Goal: Information Seeking & Learning: Learn about a topic

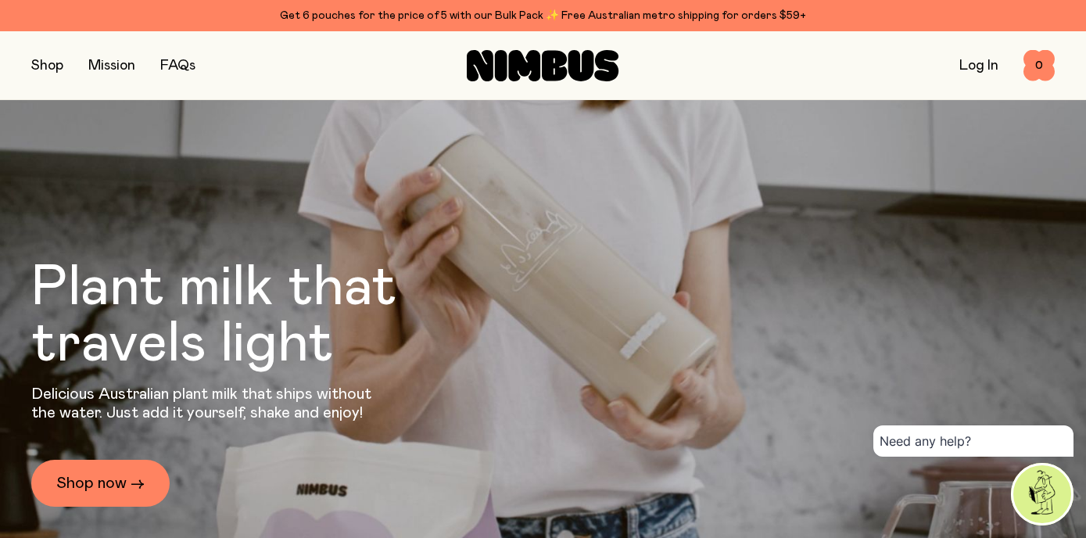
click at [47, 65] on button "button" at bounding box center [47, 66] width 32 height 22
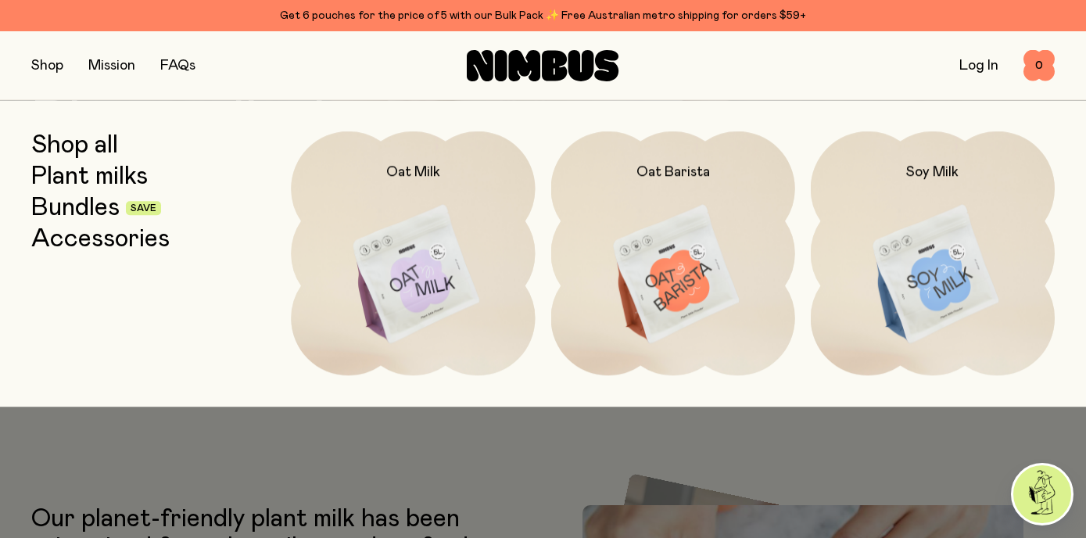
scroll to position [167, 0]
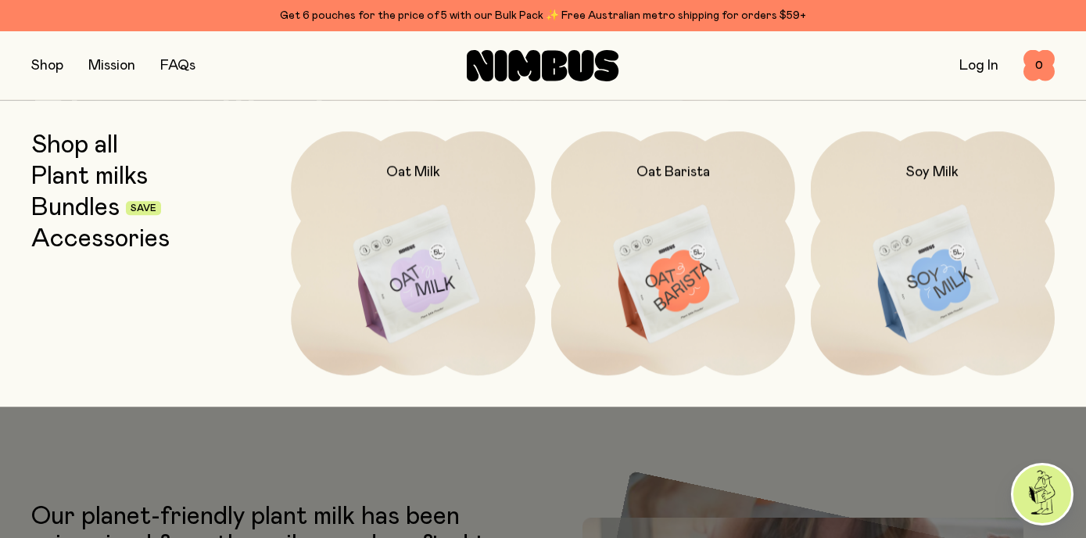
click at [44, 65] on button "button" at bounding box center [47, 66] width 32 height 22
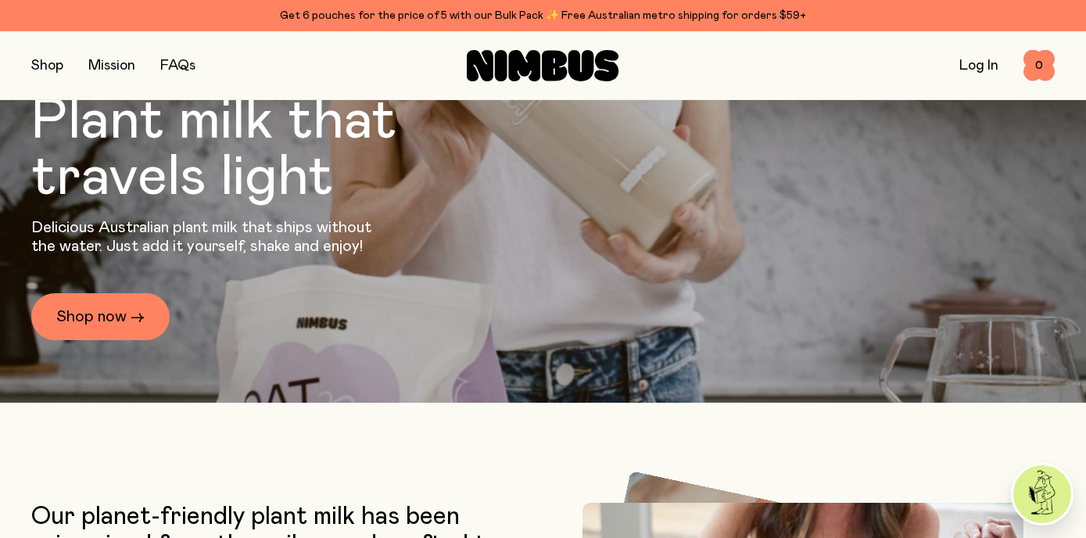
click at [56, 66] on button "button" at bounding box center [47, 66] width 32 height 22
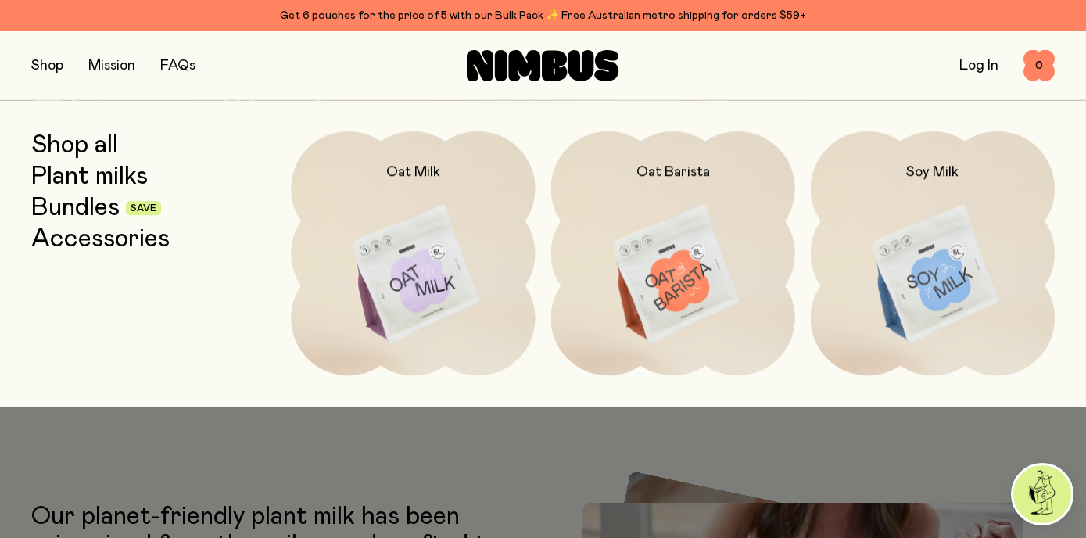
click at [99, 209] on link "Bundles" at bounding box center [75, 208] width 88 height 28
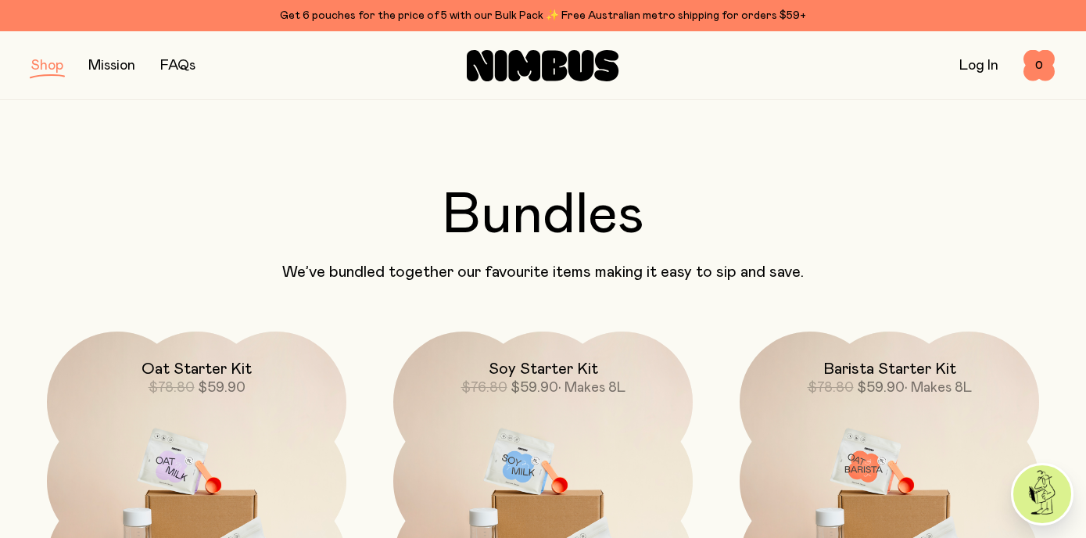
click at [41, 65] on button "button" at bounding box center [47, 66] width 32 height 22
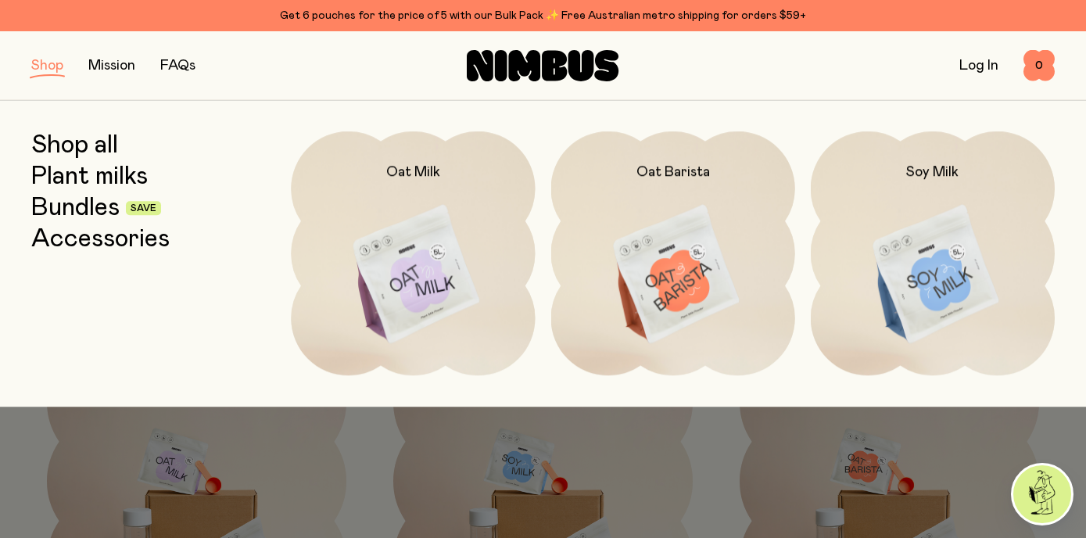
click at [95, 143] on link "Shop all" at bounding box center [74, 145] width 87 height 28
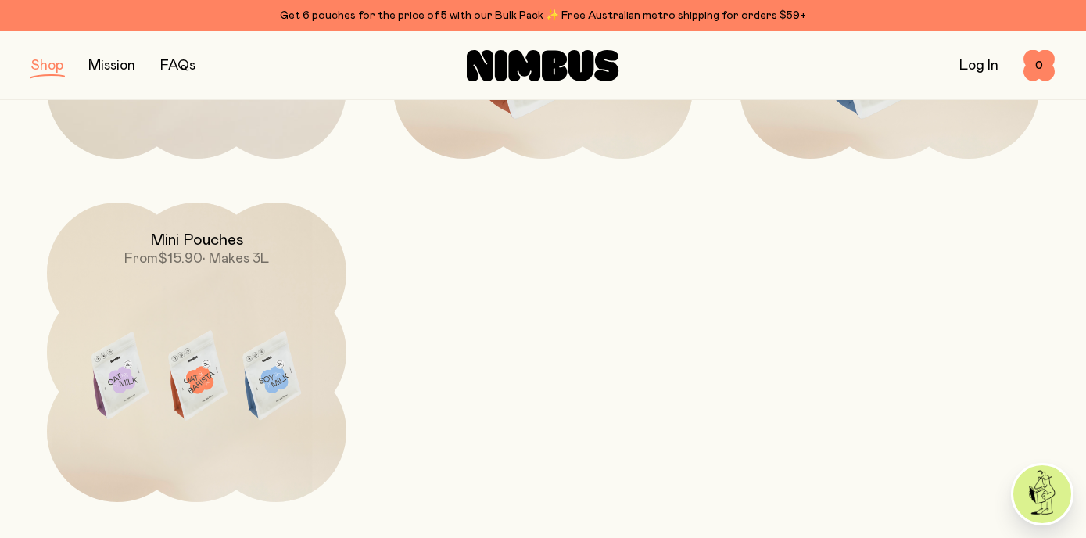
scroll to position [476, 0]
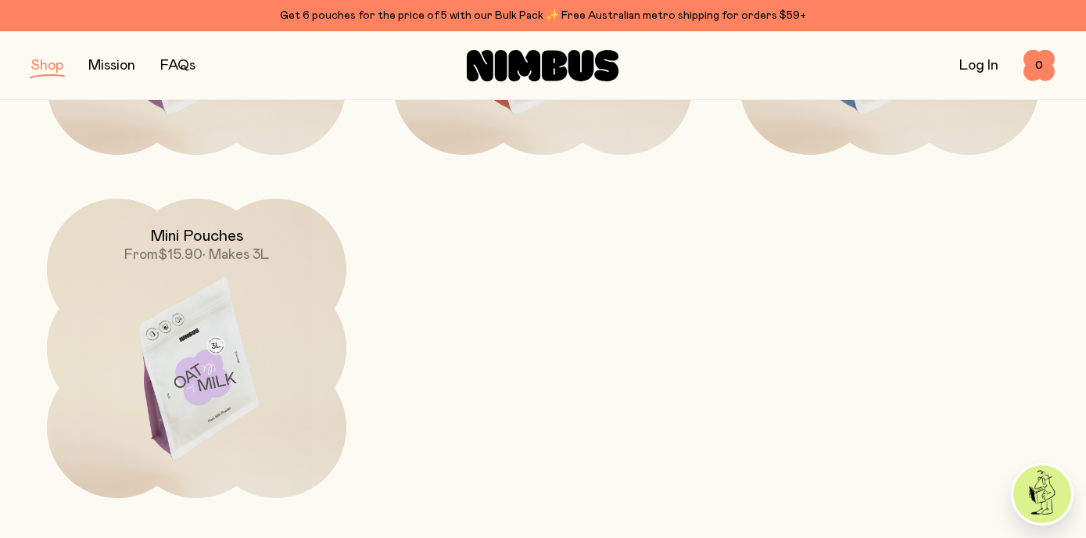
click at [194, 362] on img at bounding box center [197, 375] width 300 height 352
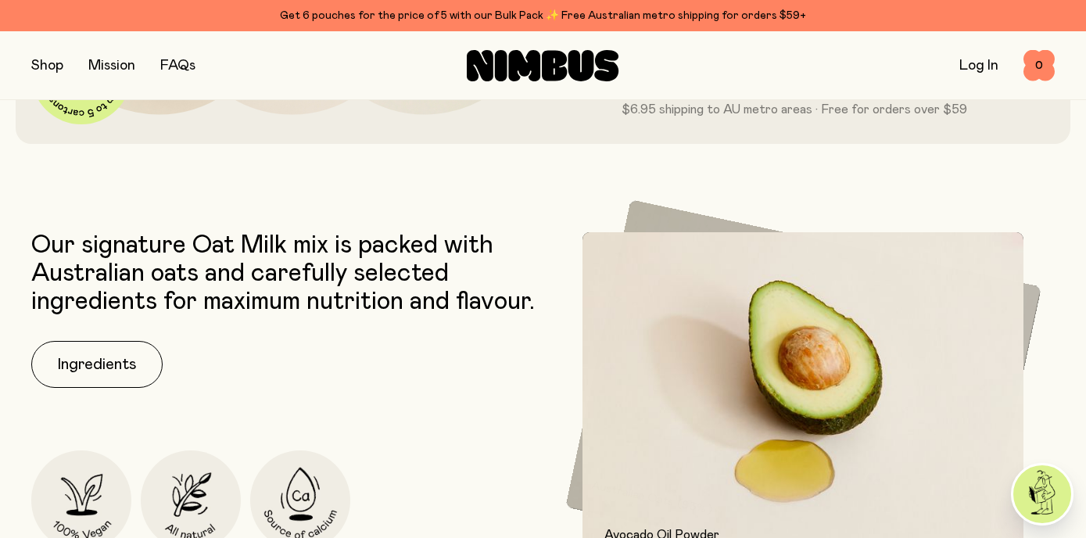
scroll to position [528, 0]
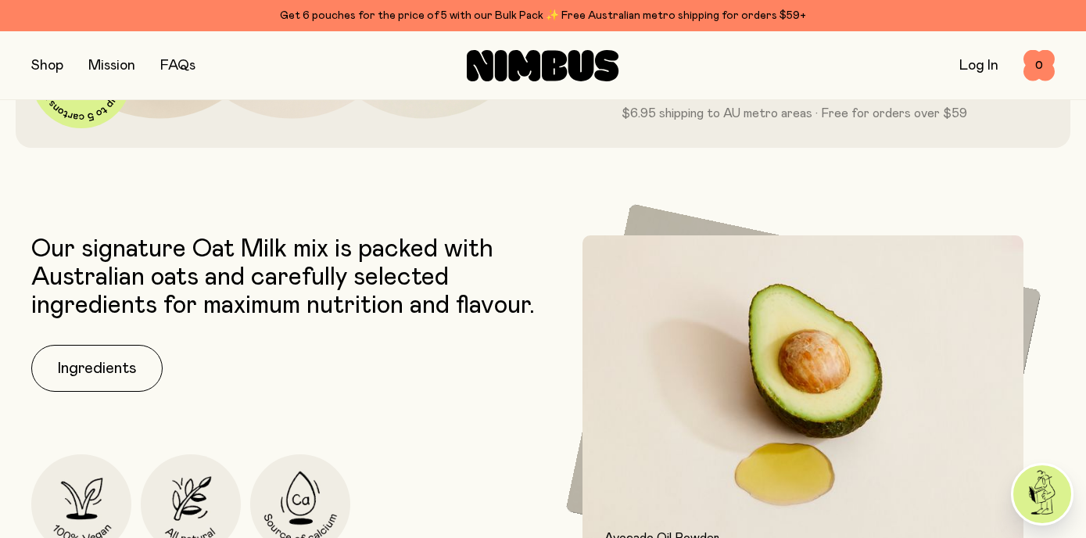
click at [178, 60] on link "FAQs" at bounding box center [177, 66] width 35 height 14
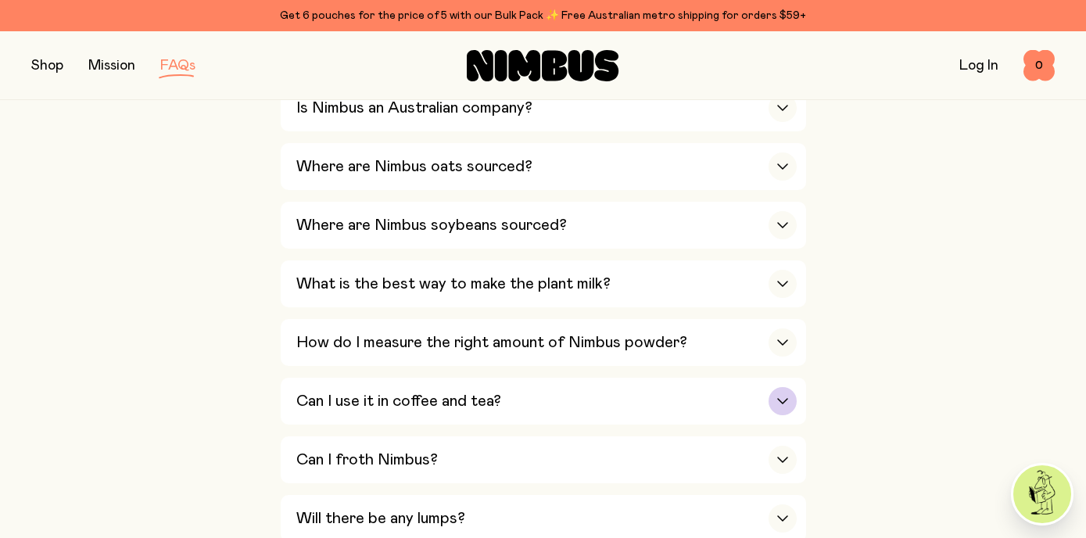
scroll to position [425, 0]
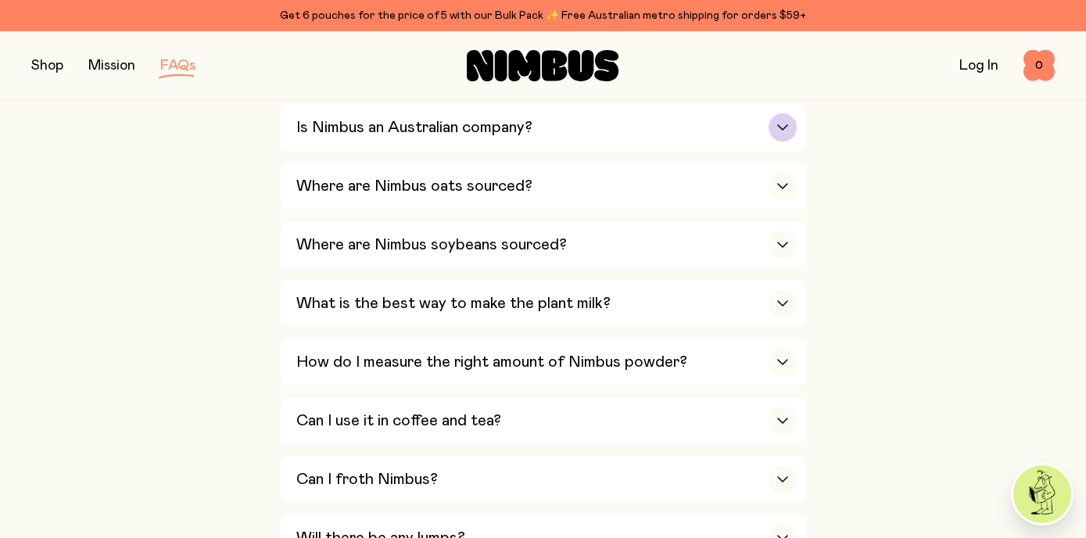
click at [784, 129] on icon "button" at bounding box center [783, 127] width 13 height 6
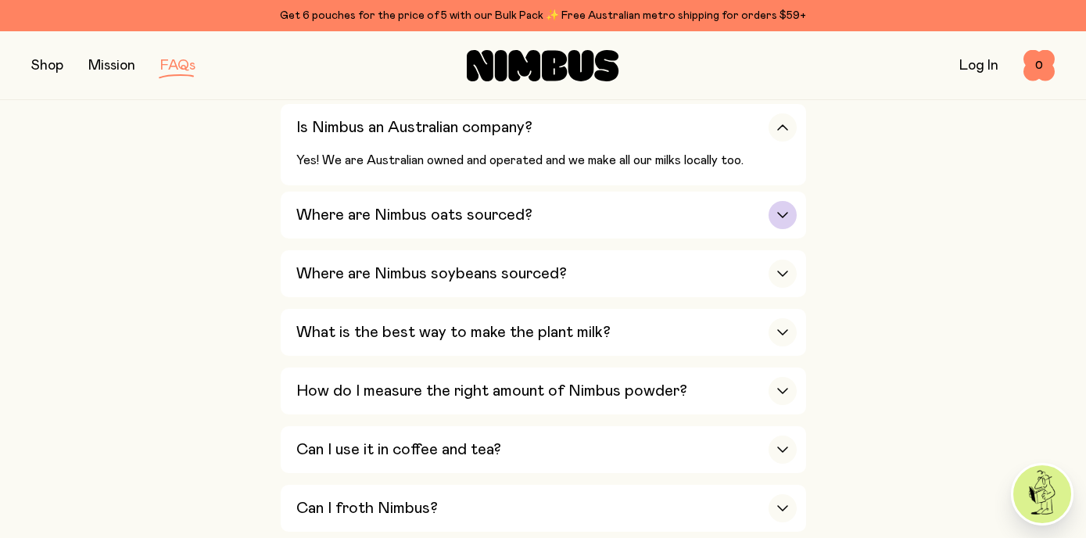
click at [784, 213] on icon "button" at bounding box center [783, 215] width 13 height 6
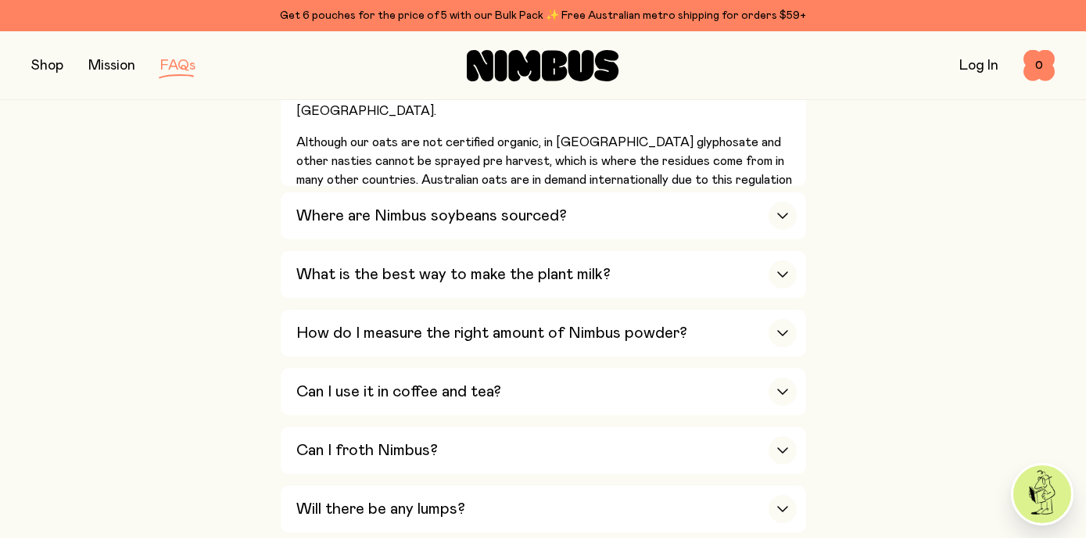
scroll to position [590, 0]
click at [786, 216] on icon "button" at bounding box center [783, 215] width 13 height 6
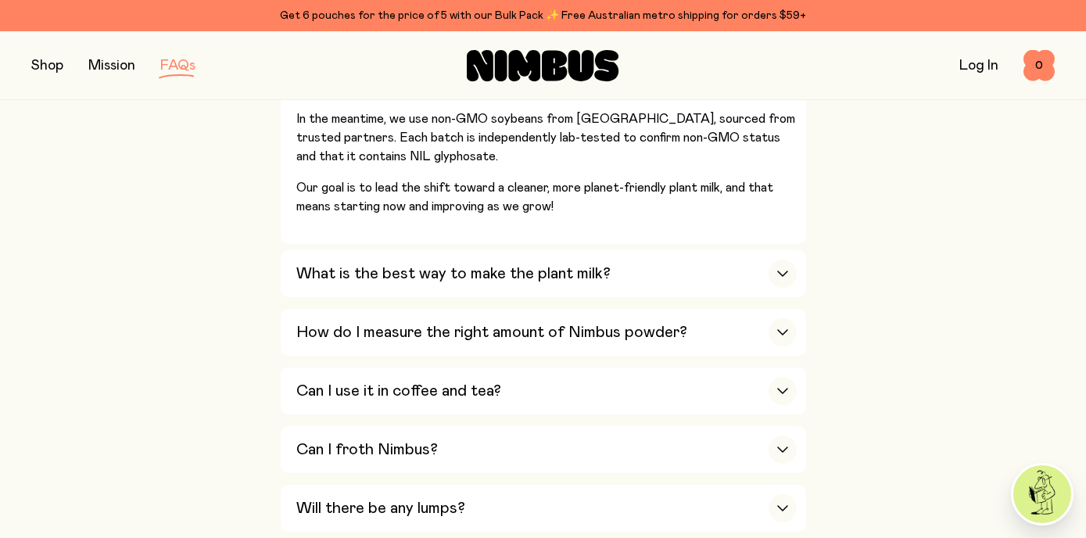
scroll to position [684, 0]
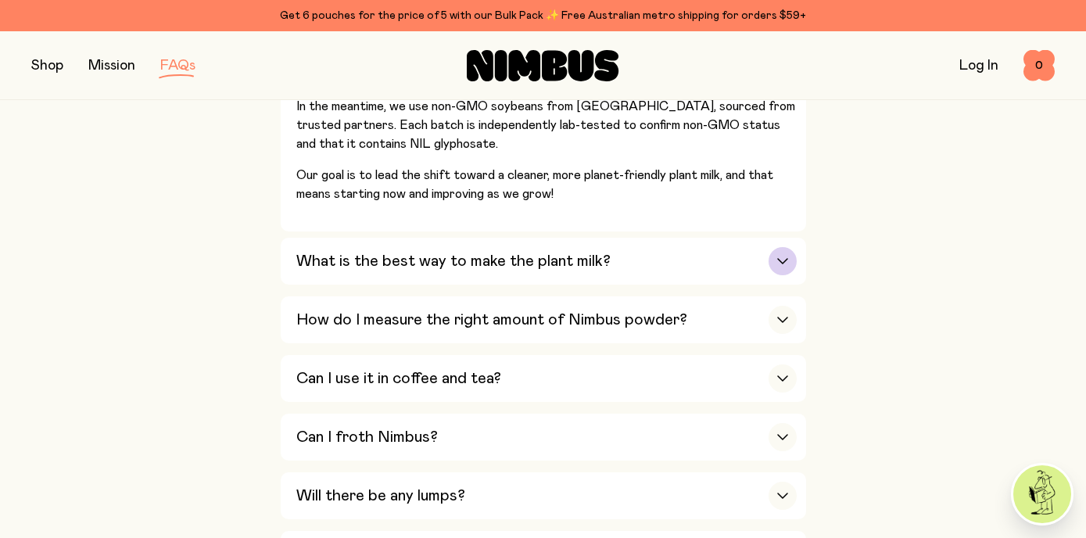
click at [780, 257] on div "button" at bounding box center [783, 261] width 28 height 28
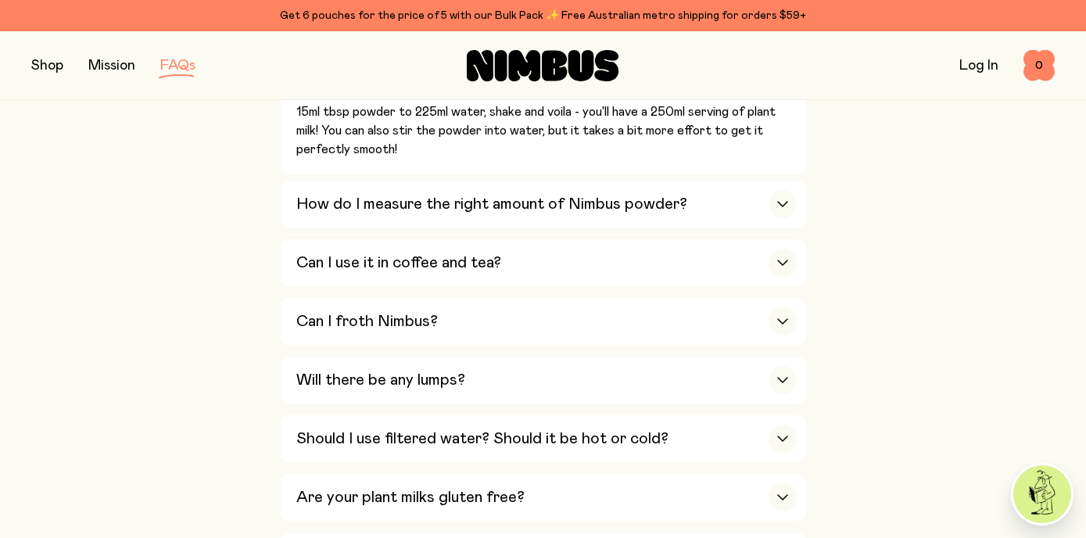
scroll to position [863, 0]
click at [777, 257] on div "button" at bounding box center [783, 262] width 28 height 28
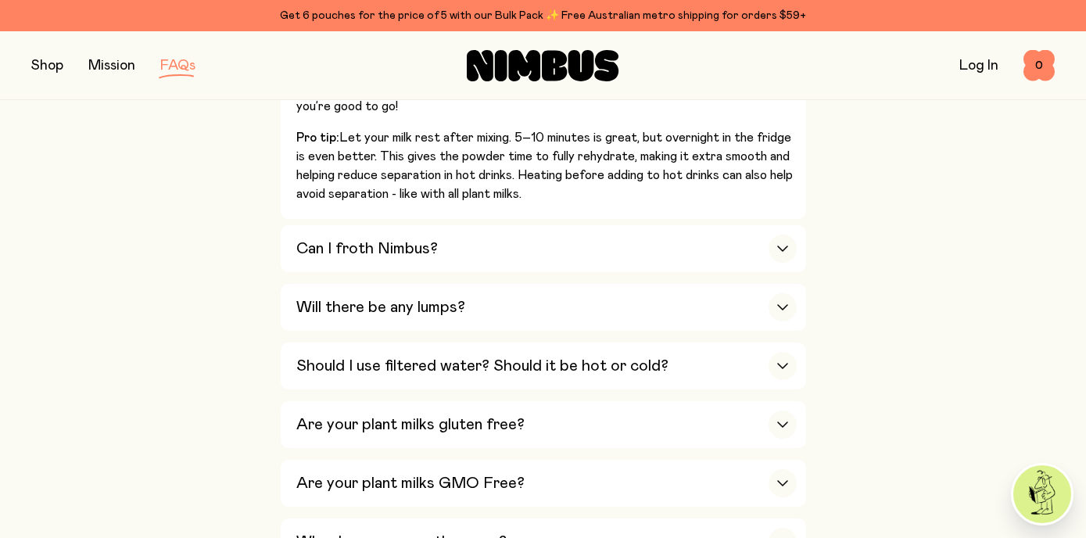
scroll to position [947, 0]
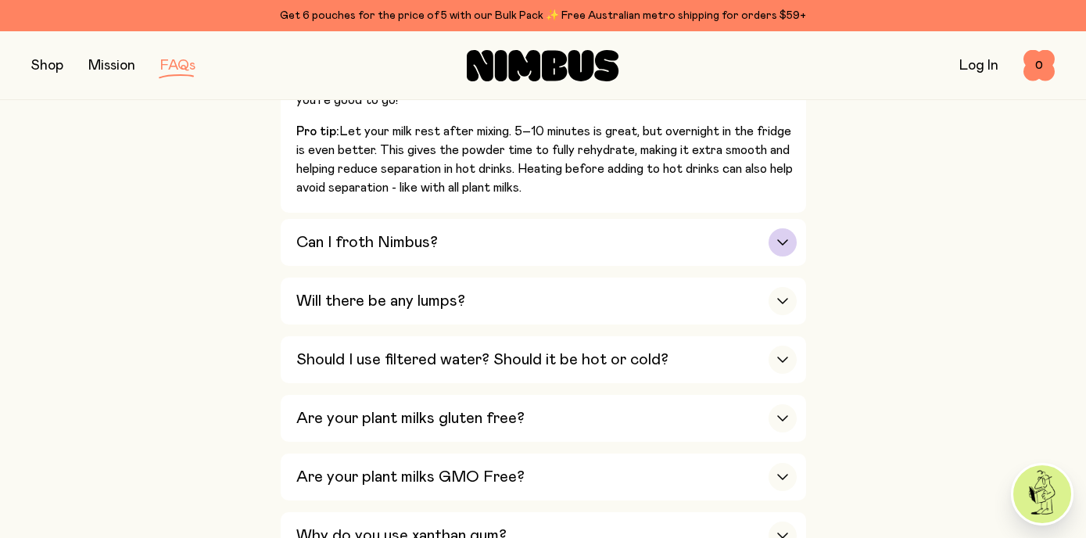
click at [783, 240] on div "button" at bounding box center [783, 242] width 28 height 28
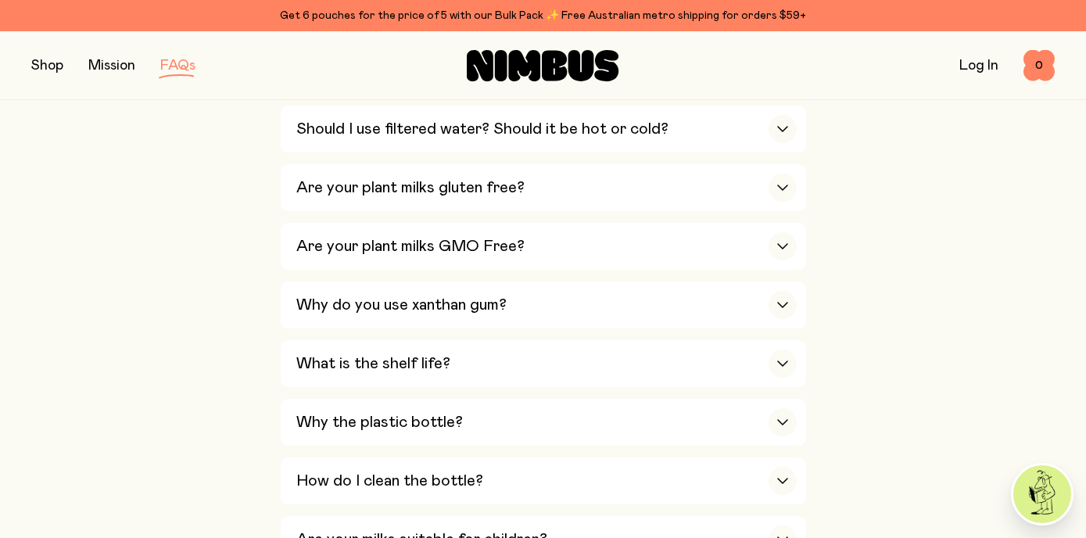
scroll to position [1323, 0]
click at [784, 366] on icon "button" at bounding box center [783, 363] width 13 height 6
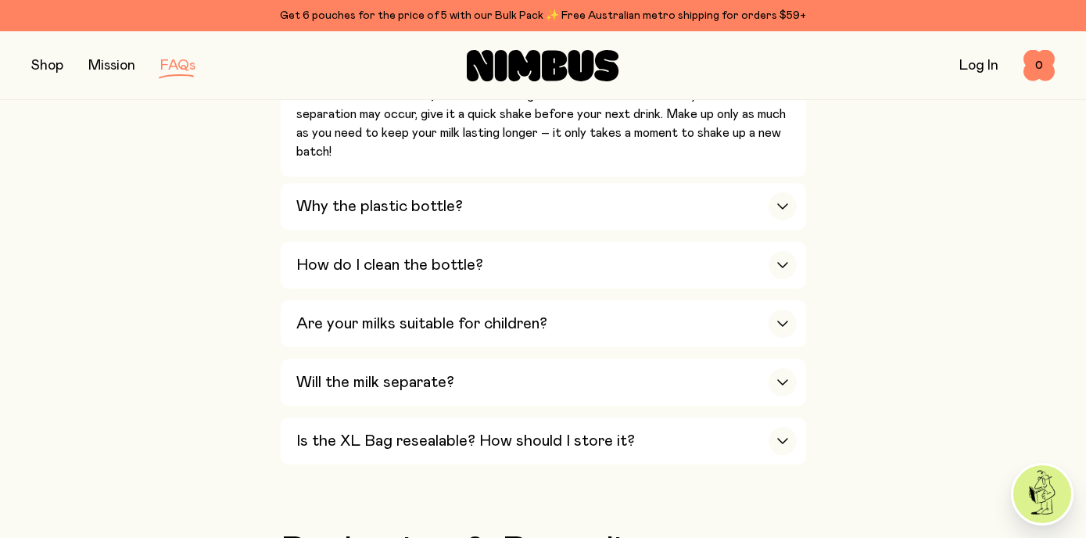
scroll to position [1301, 0]
click at [782, 208] on icon "button" at bounding box center [783, 205] width 13 height 6
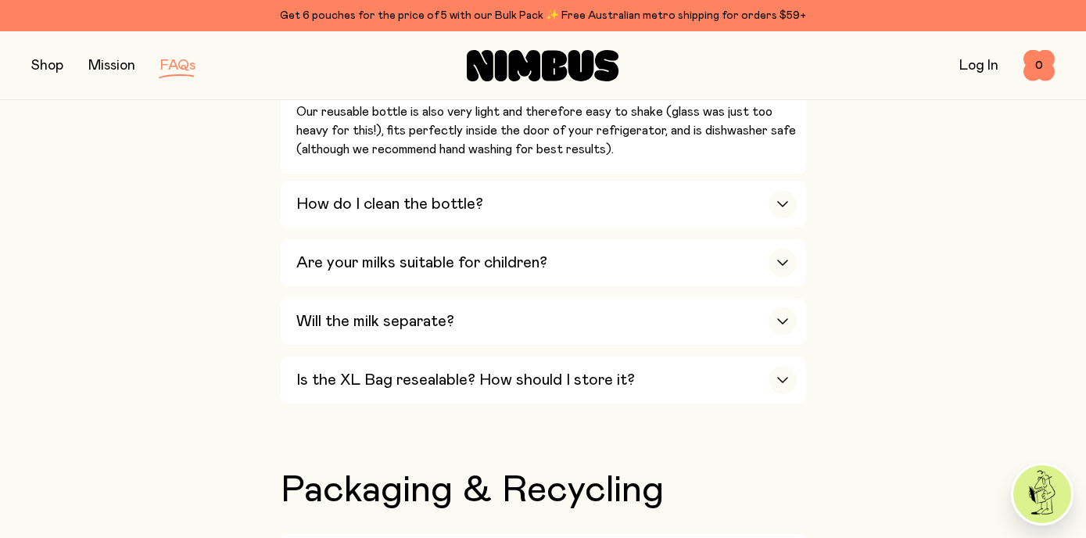
scroll to position [1581, 0]
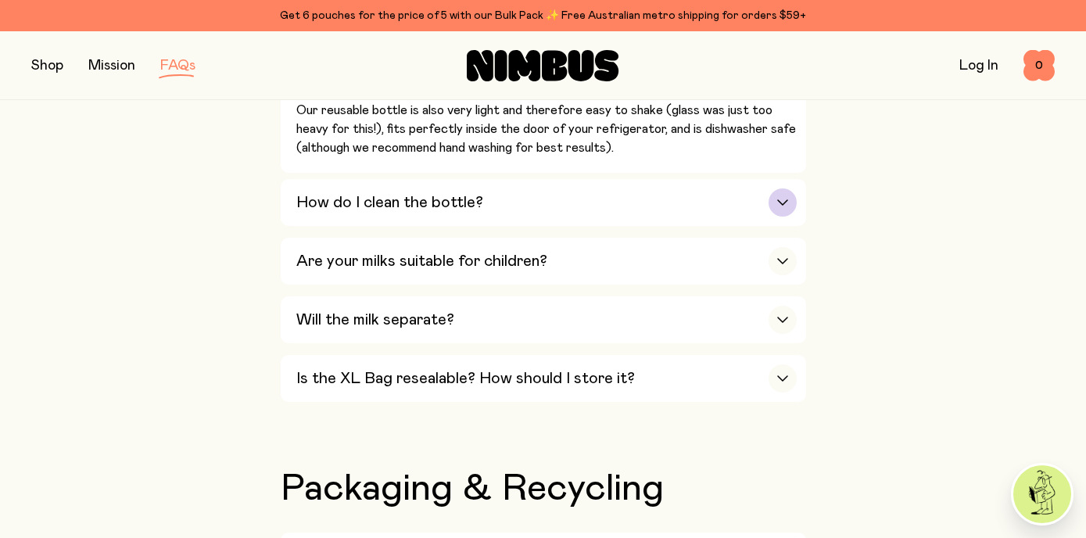
click at [785, 205] on icon "button" at bounding box center [782, 202] width 9 height 5
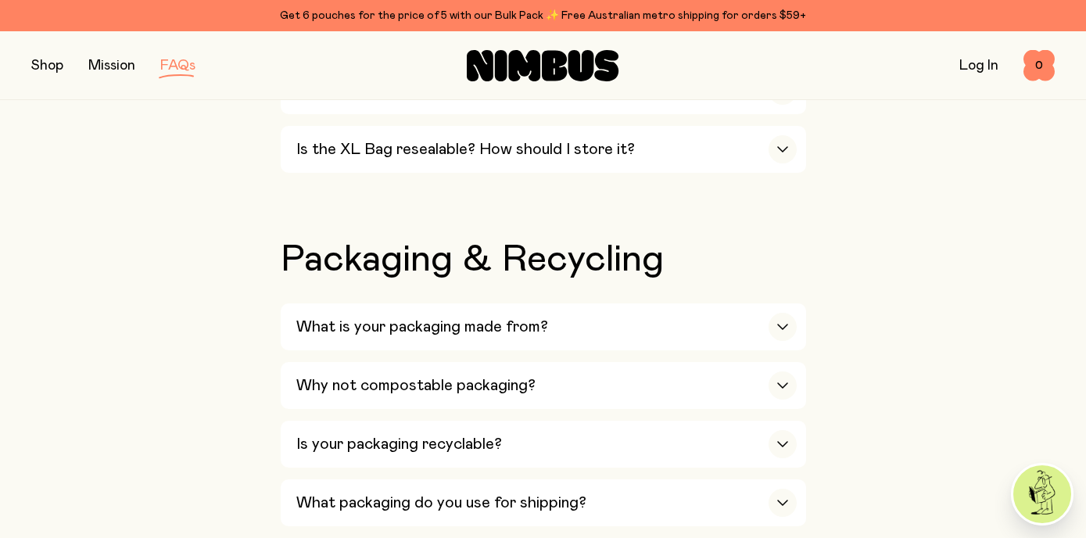
scroll to position [1674, 0]
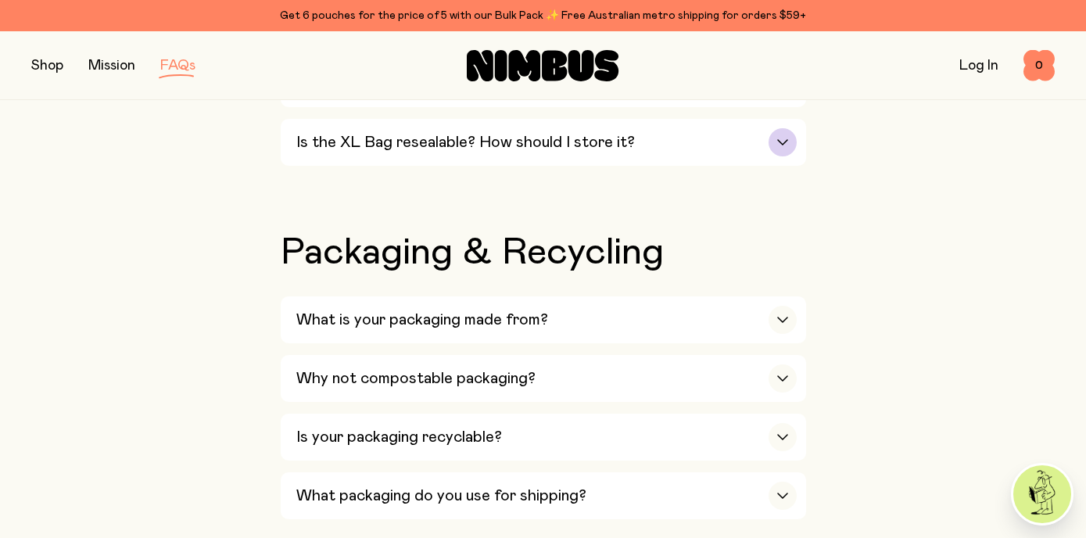
click at [781, 145] on icon "button" at bounding box center [783, 142] width 13 height 6
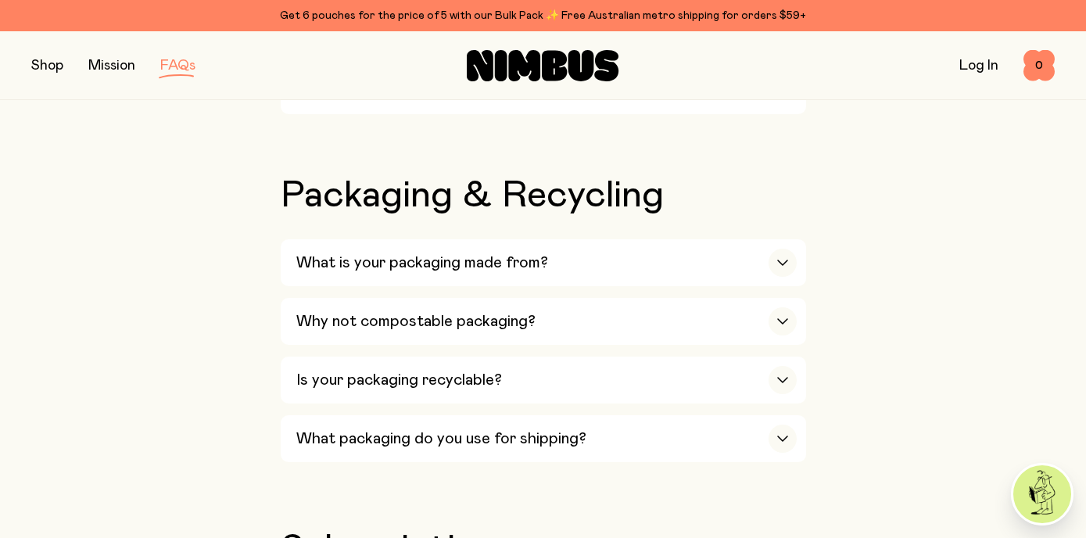
scroll to position [1633, 0]
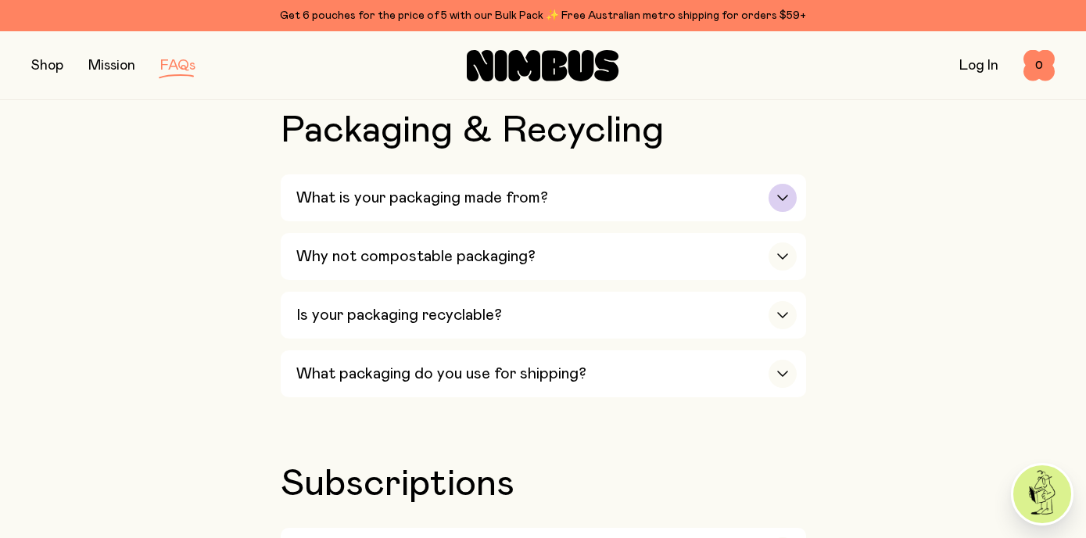
click at [786, 201] on icon "button" at bounding box center [783, 198] width 13 height 6
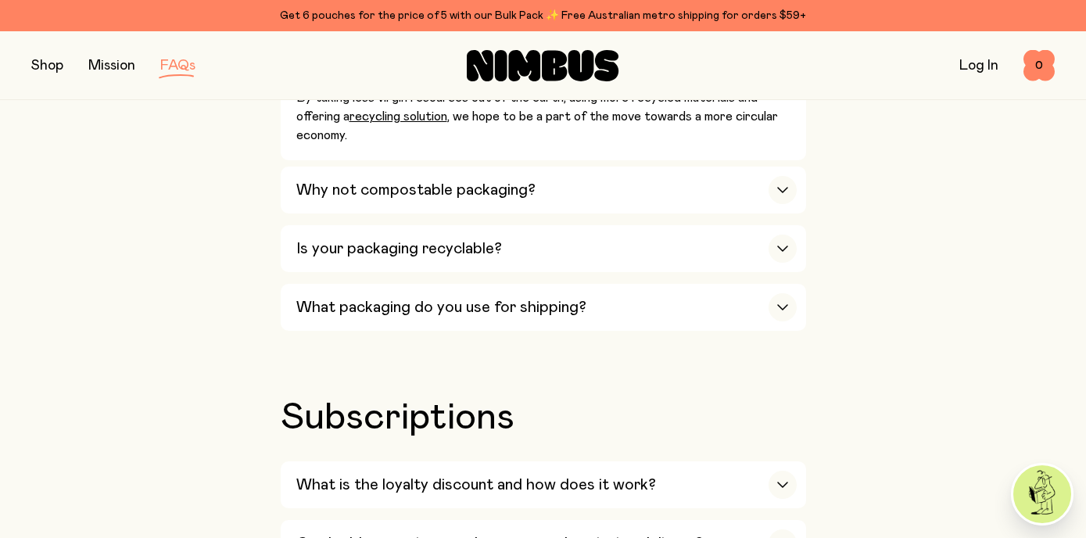
scroll to position [1981, 0]
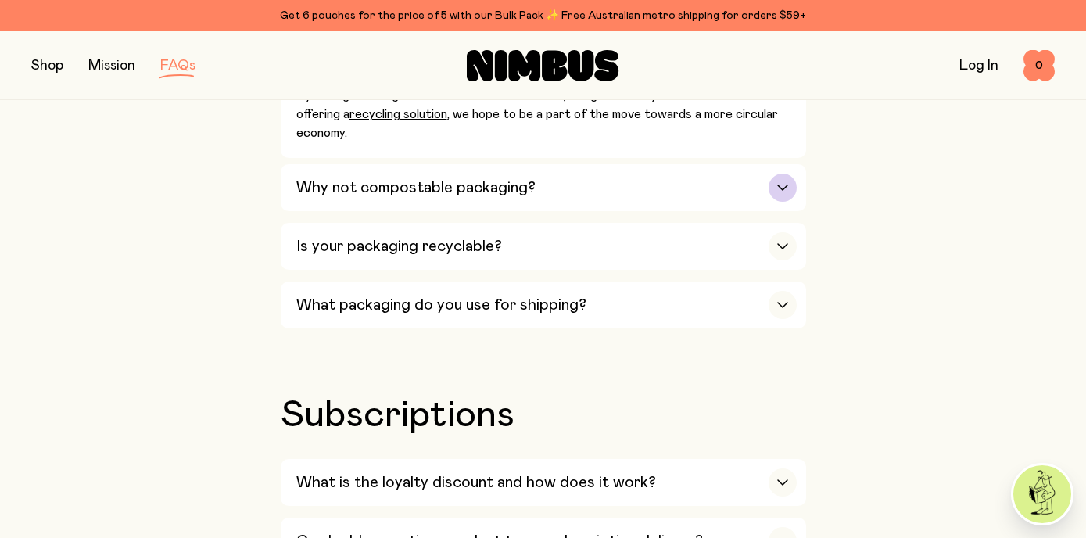
click at [786, 197] on div "button" at bounding box center [783, 188] width 28 height 28
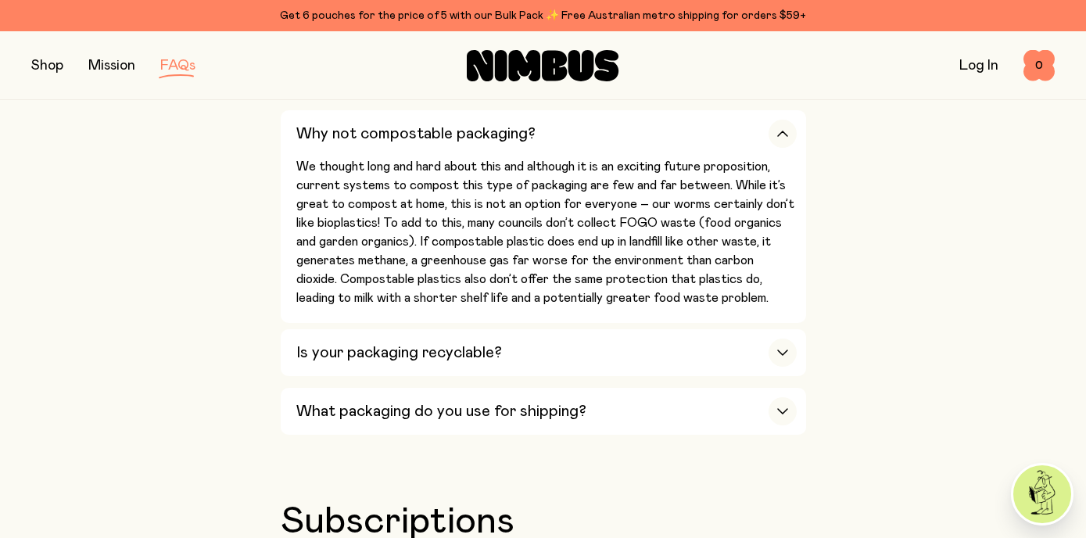
scroll to position [1789, 0]
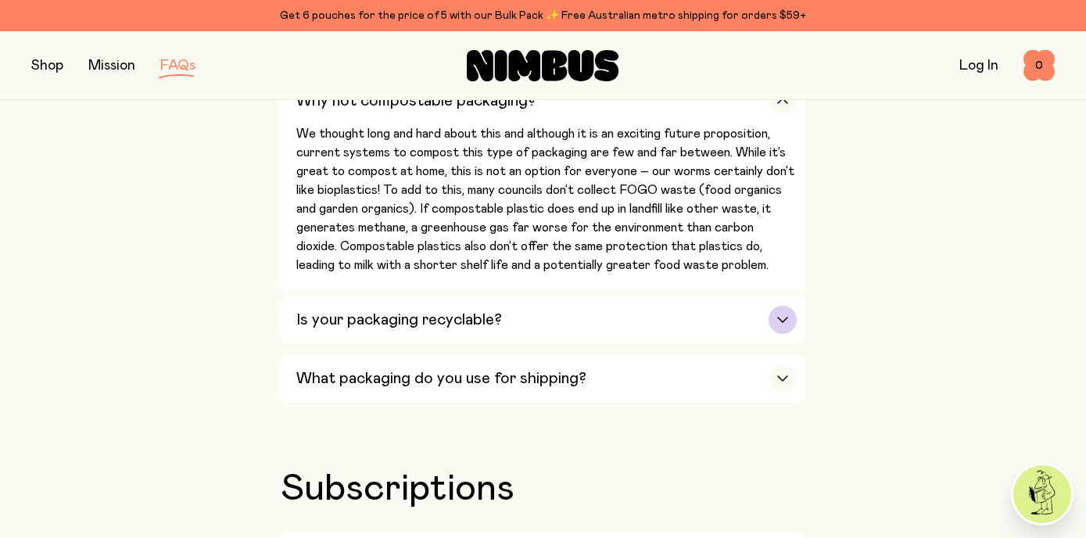
click at [783, 323] on icon "button" at bounding box center [783, 320] width 13 height 6
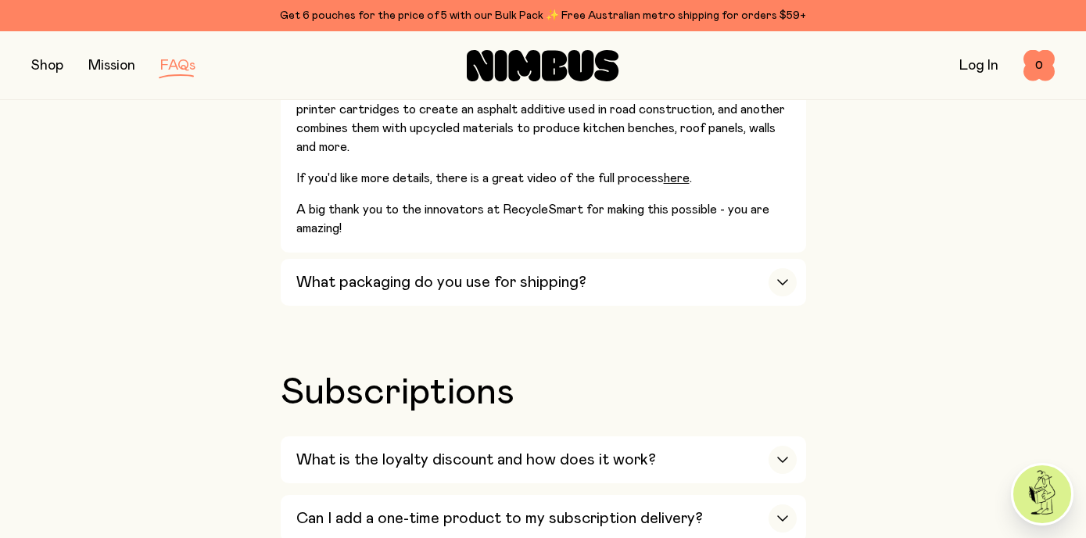
scroll to position [2527, 0]
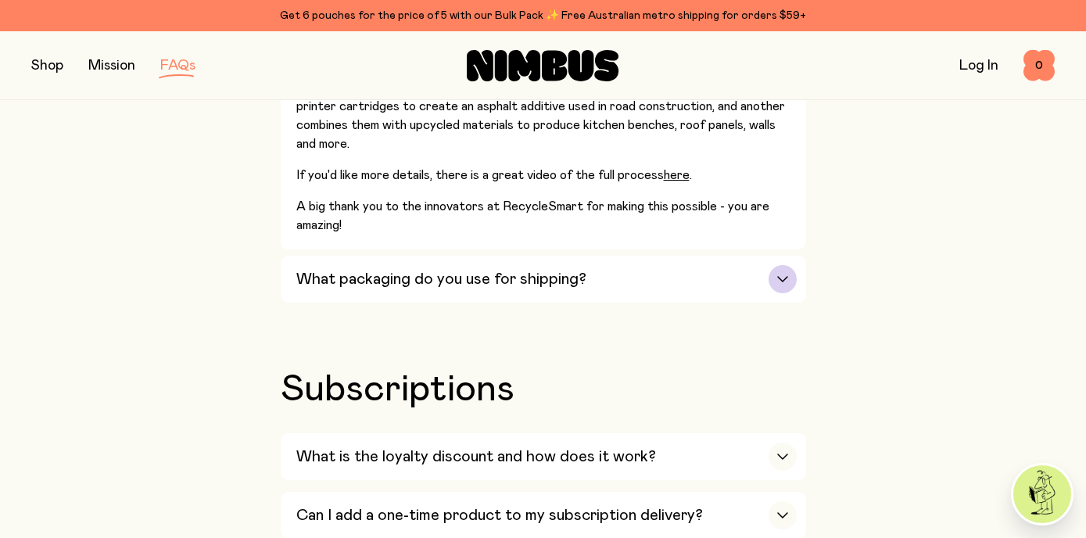
click at [788, 285] on div "button" at bounding box center [783, 279] width 28 height 28
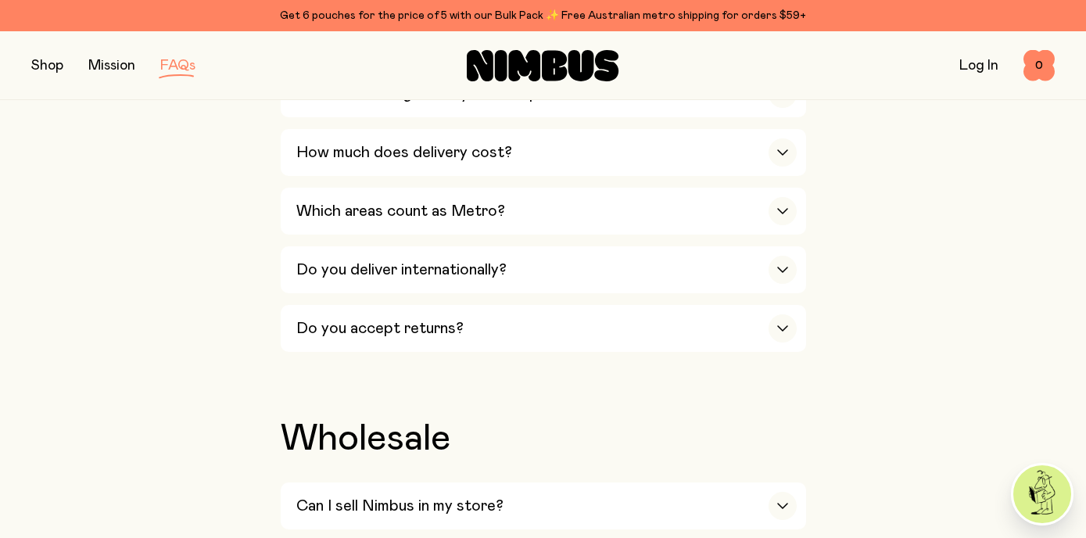
scroll to position [2726, 0]
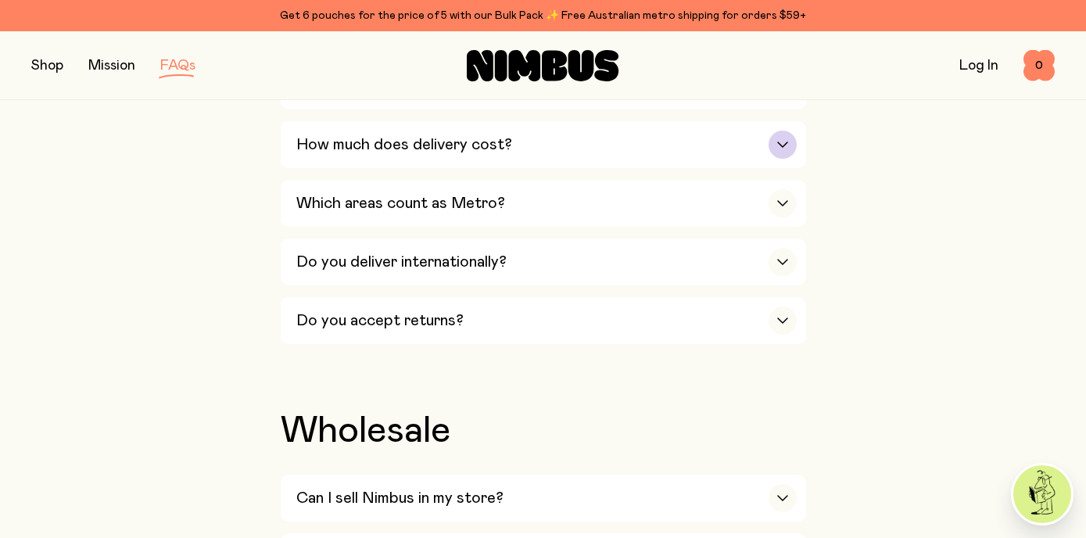
click at [783, 150] on div "button" at bounding box center [783, 145] width 28 height 28
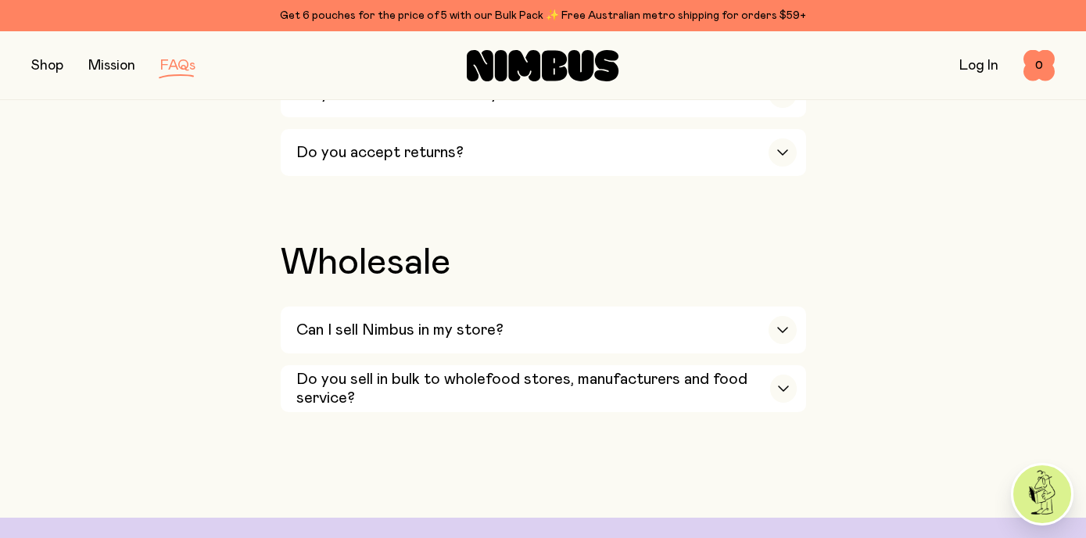
scroll to position [2992, 0]
click at [782, 337] on div "button" at bounding box center [783, 329] width 28 height 28
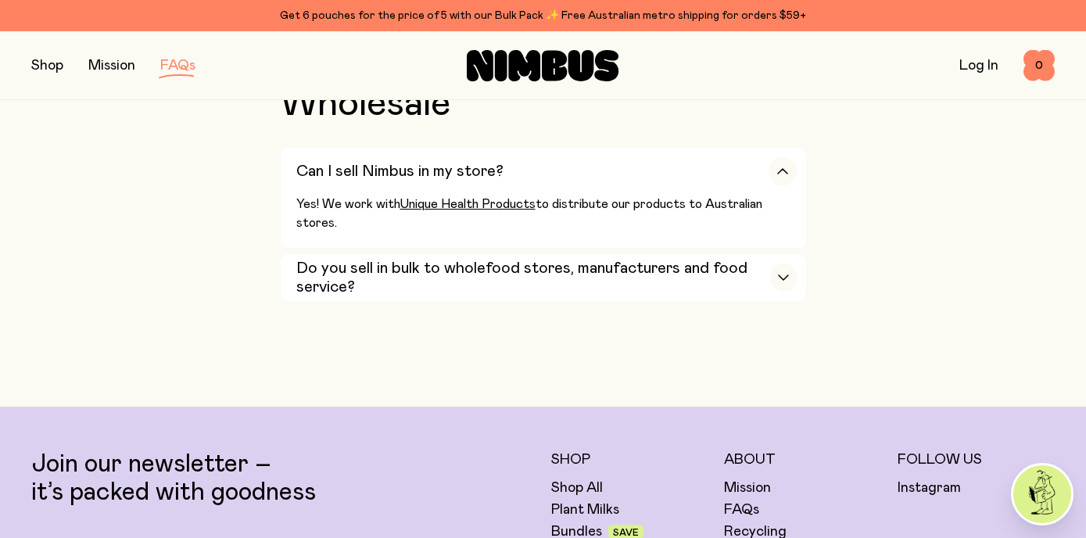
scroll to position [3151, 0]
click at [791, 288] on div "button" at bounding box center [783, 277] width 26 height 28
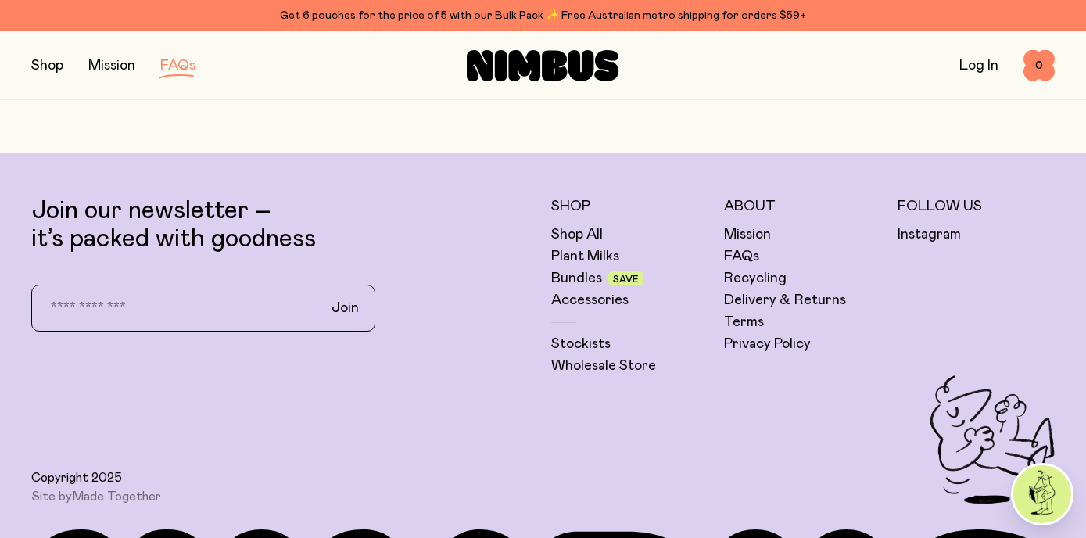
scroll to position [3425, 0]
